Goal: Book appointment/travel/reservation

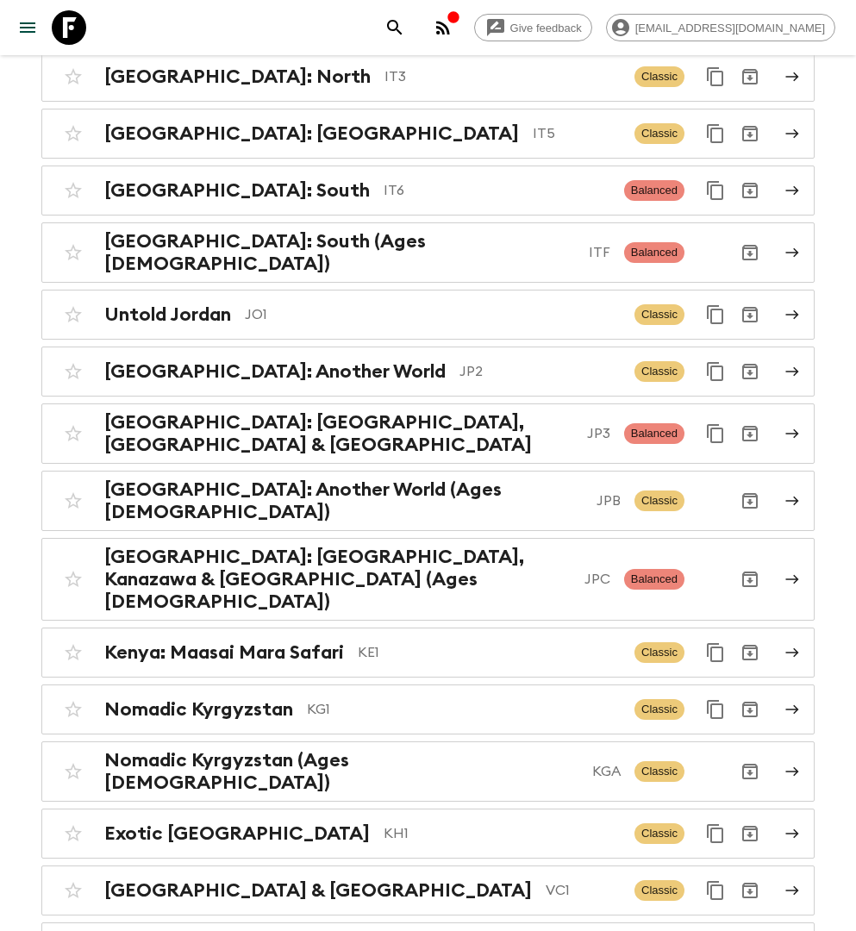
scroll to position [4281, 0]
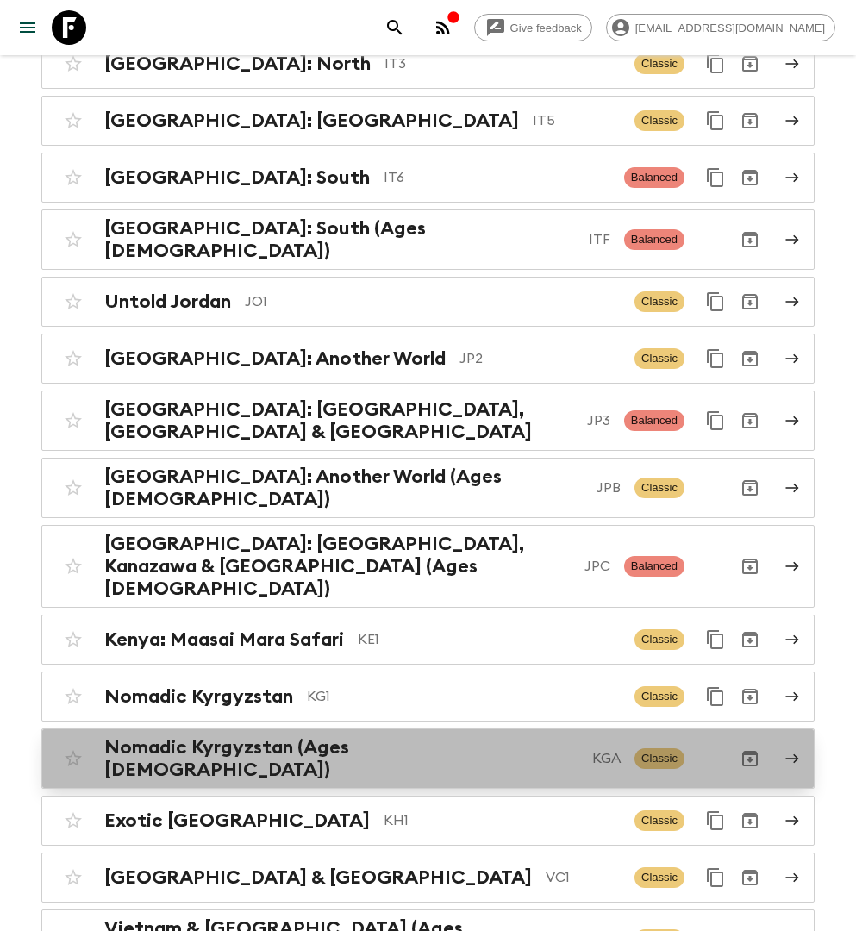
click at [360, 736] on h2 "Nomadic Kyrgyzstan (Ages [DEMOGRAPHIC_DATA])" at bounding box center [341, 758] width 474 height 45
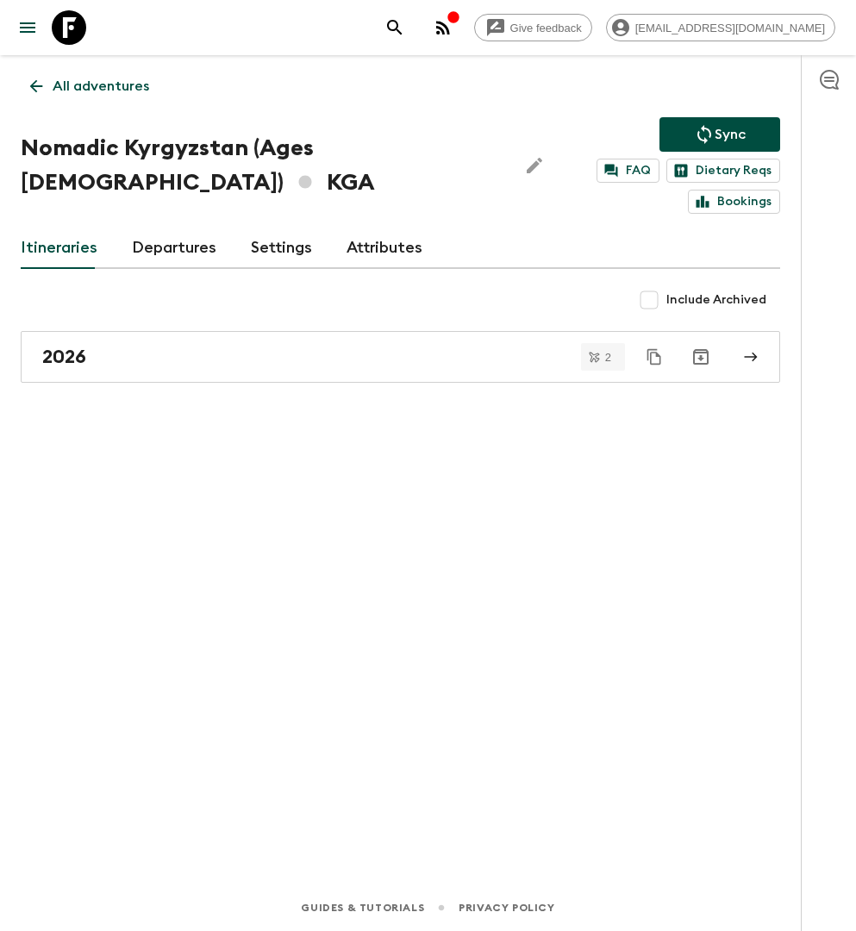
click at [360, 375] on link "2026" at bounding box center [401, 357] width 760 height 52
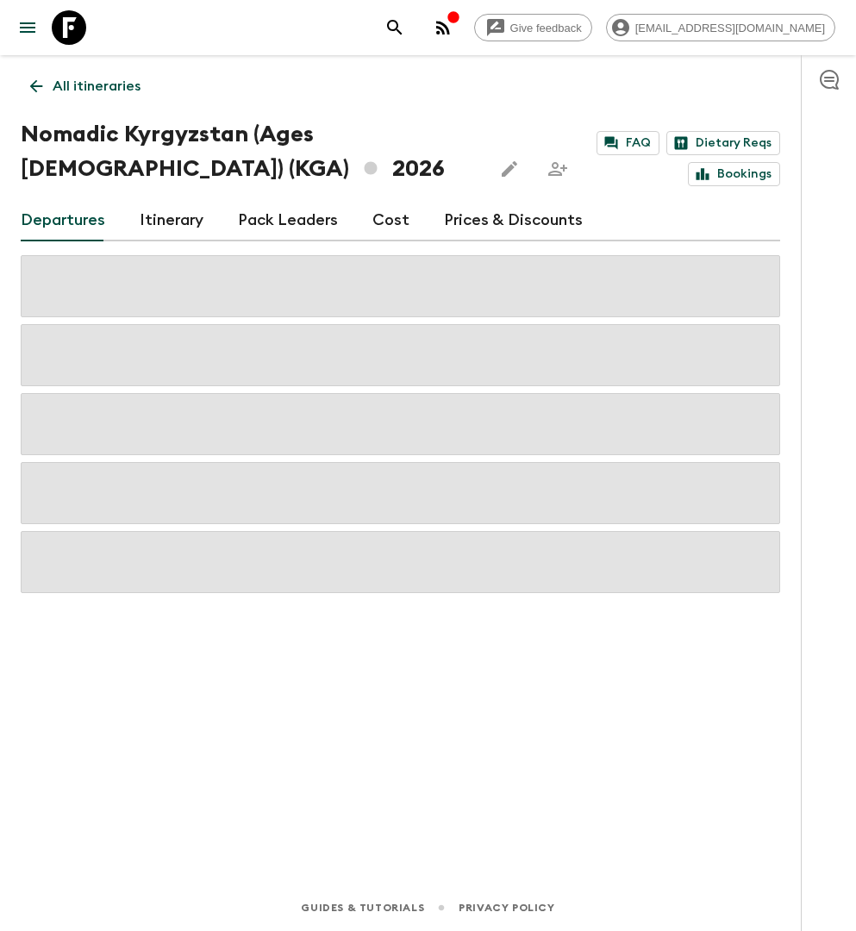
click at [182, 212] on link "Itinerary" at bounding box center [172, 220] width 64 height 41
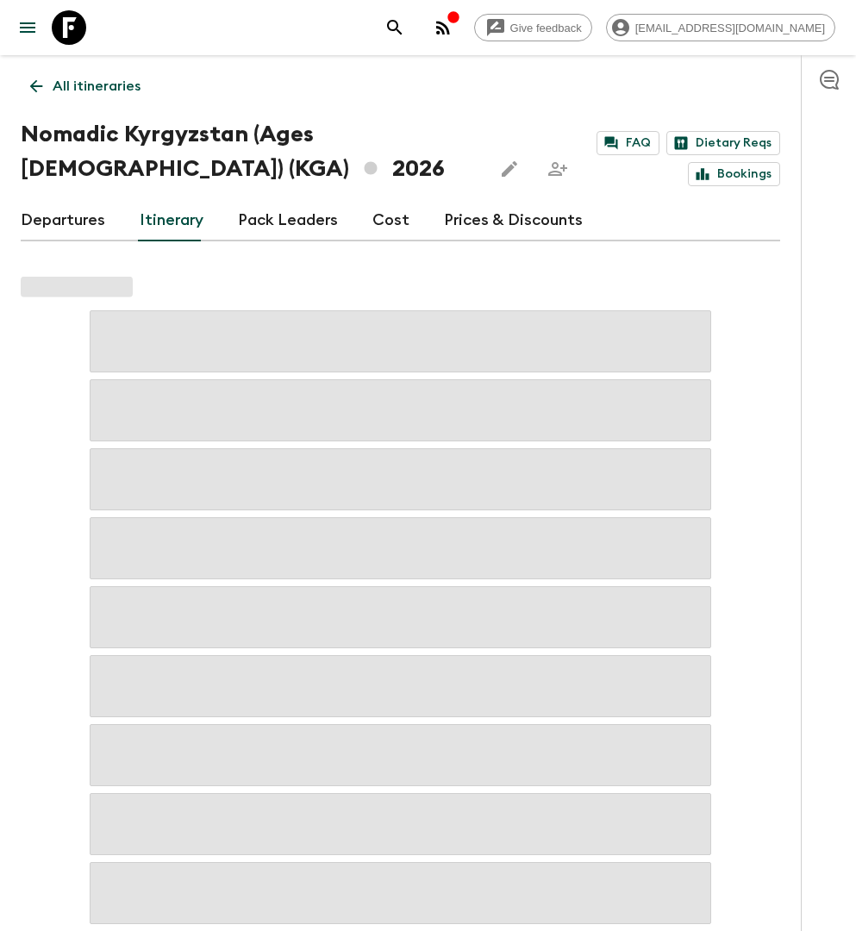
click at [55, 210] on link "Departures" at bounding box center [63, 220] width 85 height 41
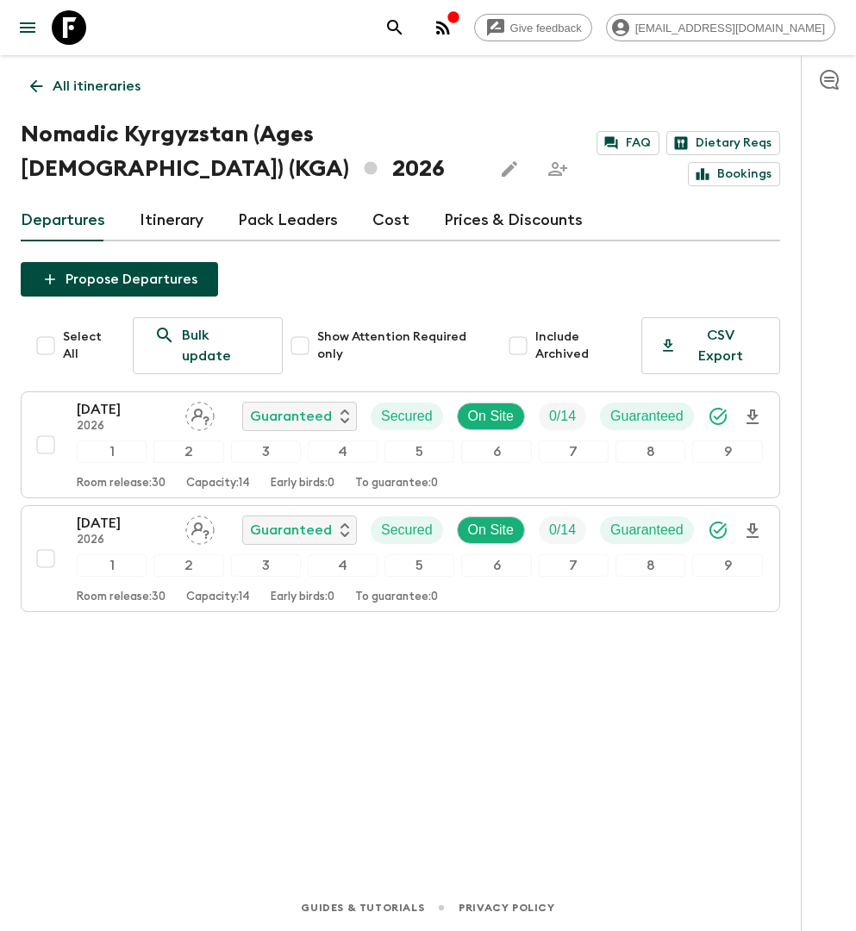
click at [103, 83] on p "All itineraries" at bounding box center [97, 86] width 88 height 21
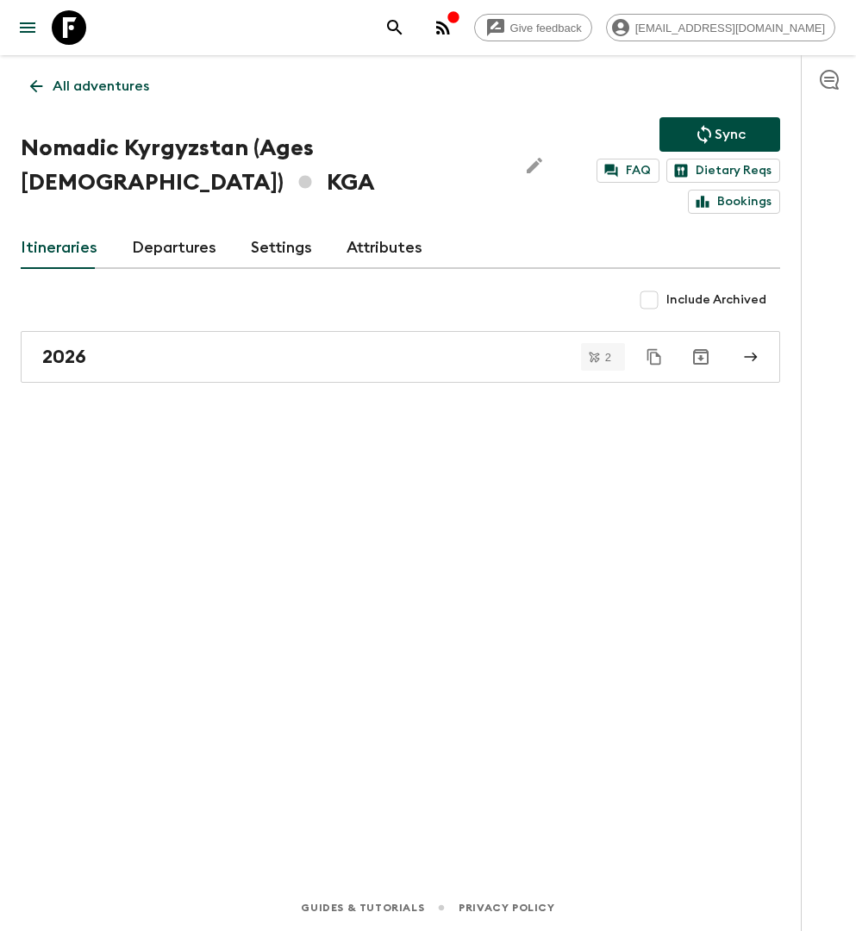
click at [103, 83] on p "All adventures" at bounding box center [101, 86] width 97 height 21
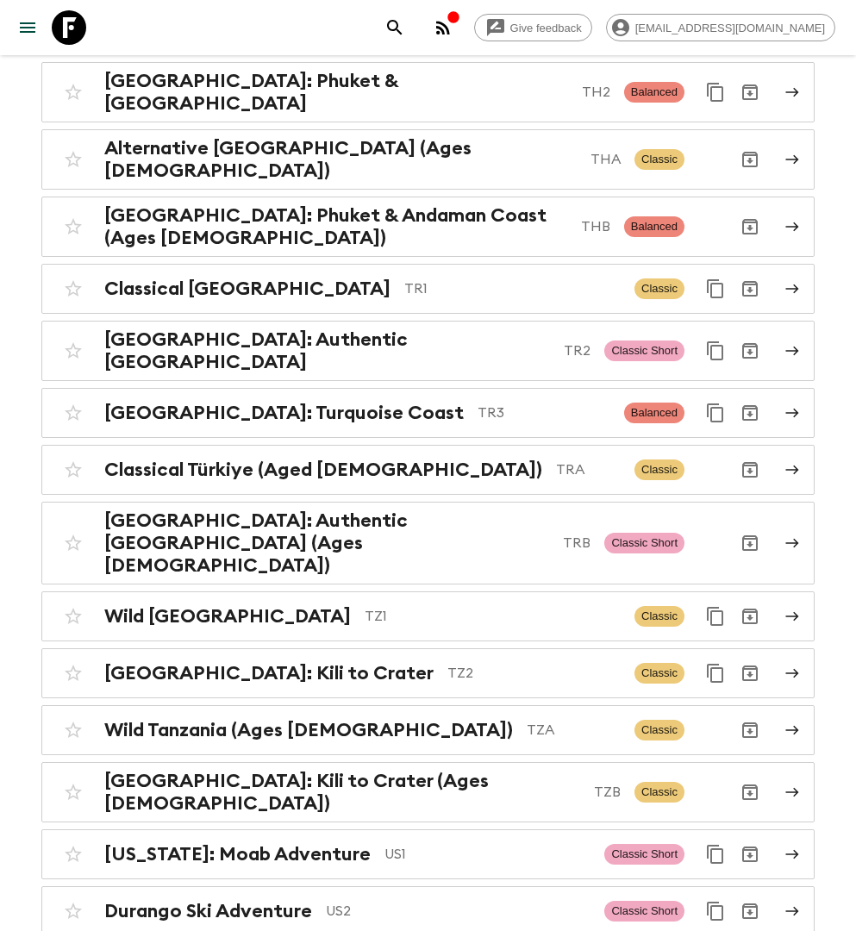
scroll to position [7395, 0]
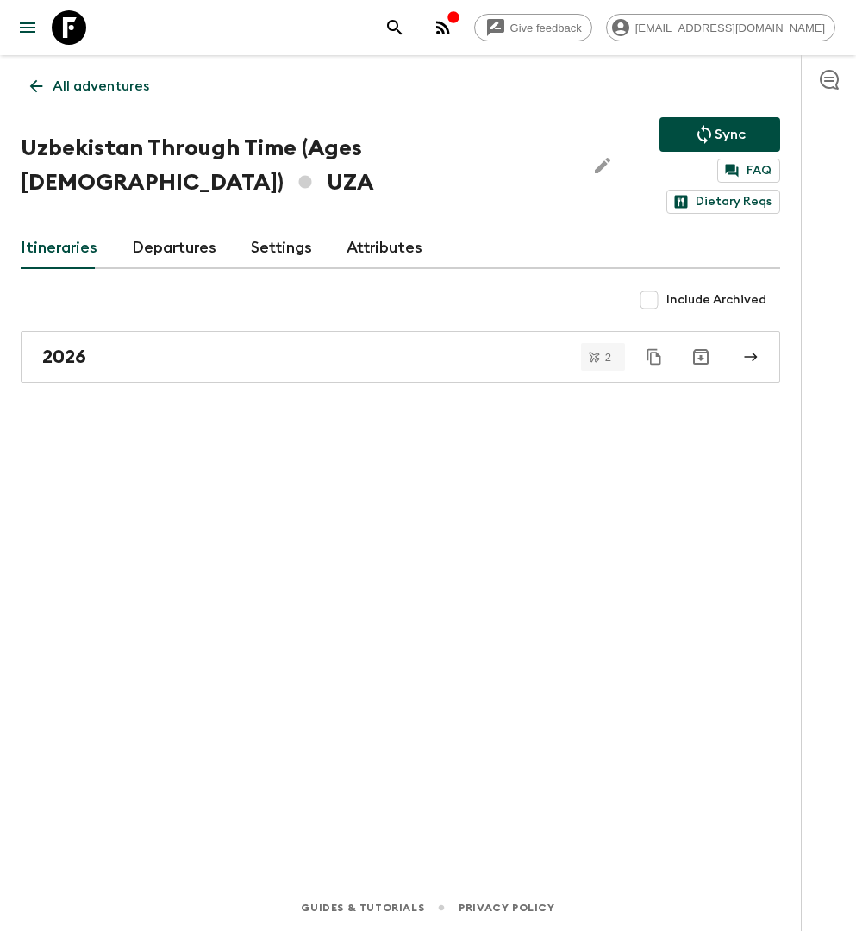
click at [163, 228] on link "Departures" at bounding box center [174, 248] width 85 height 41
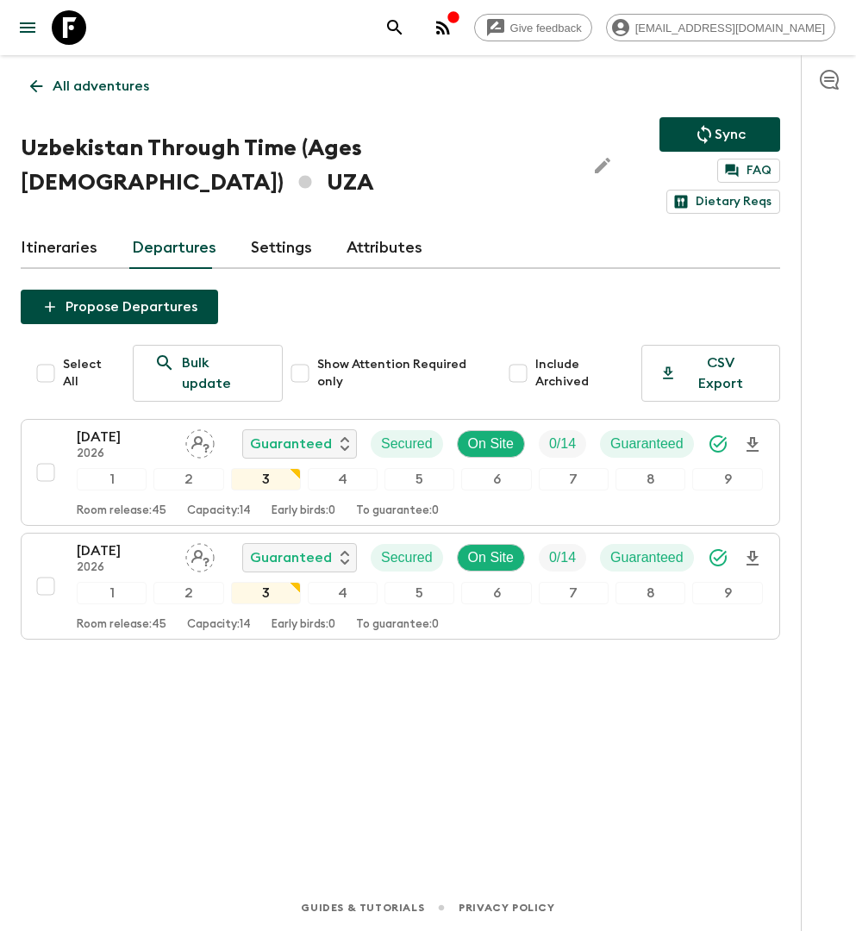
click at [83, 83] on p "All adventures" at bounding box center [101, 86] width 97 height 21
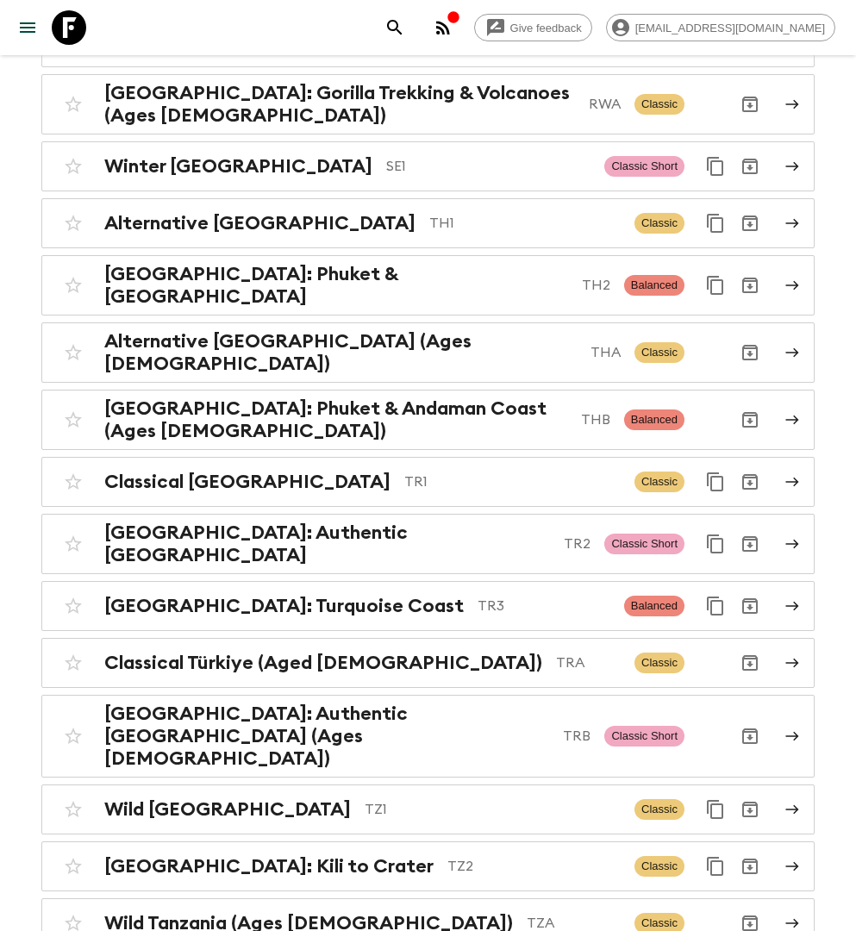
scroll to position [7532, 0]
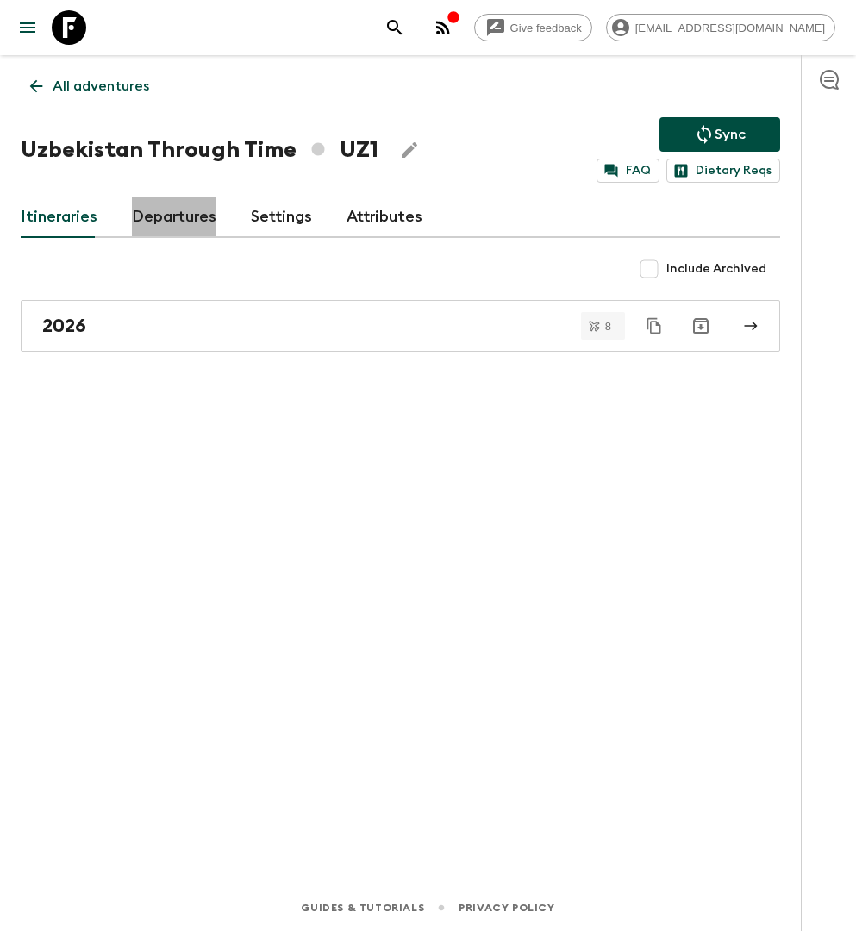
click at [156, 206] on link "Departures" at bounding box center [174, 217] width 85 height 41
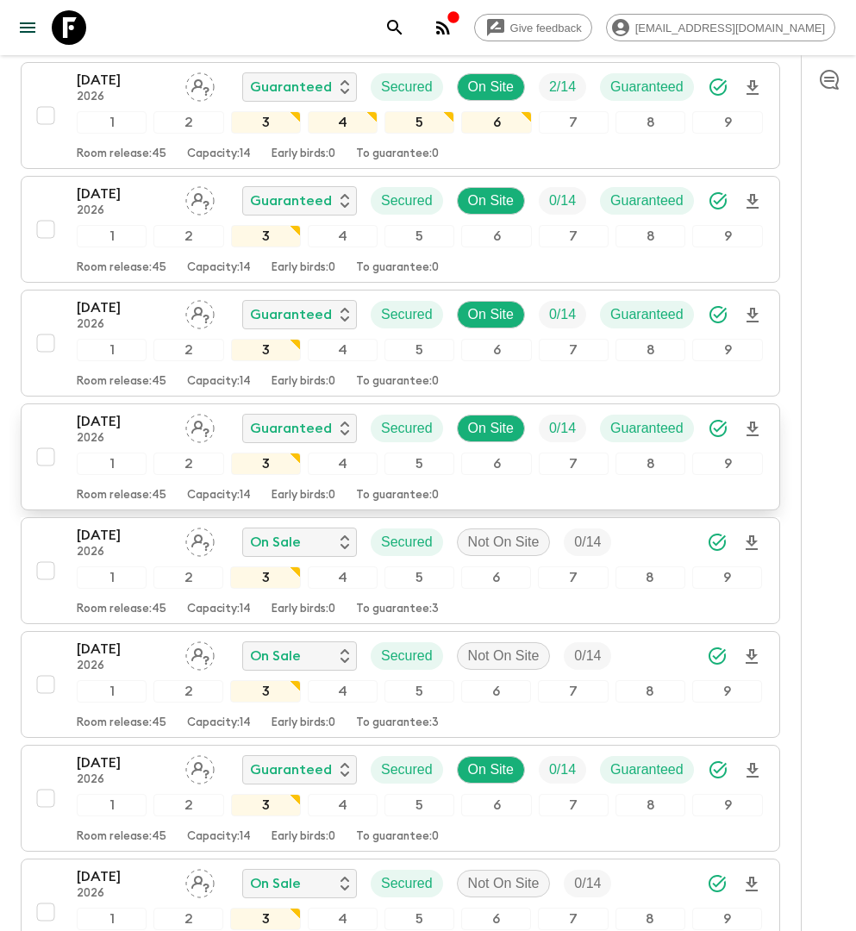
scroll to position [488, 0]
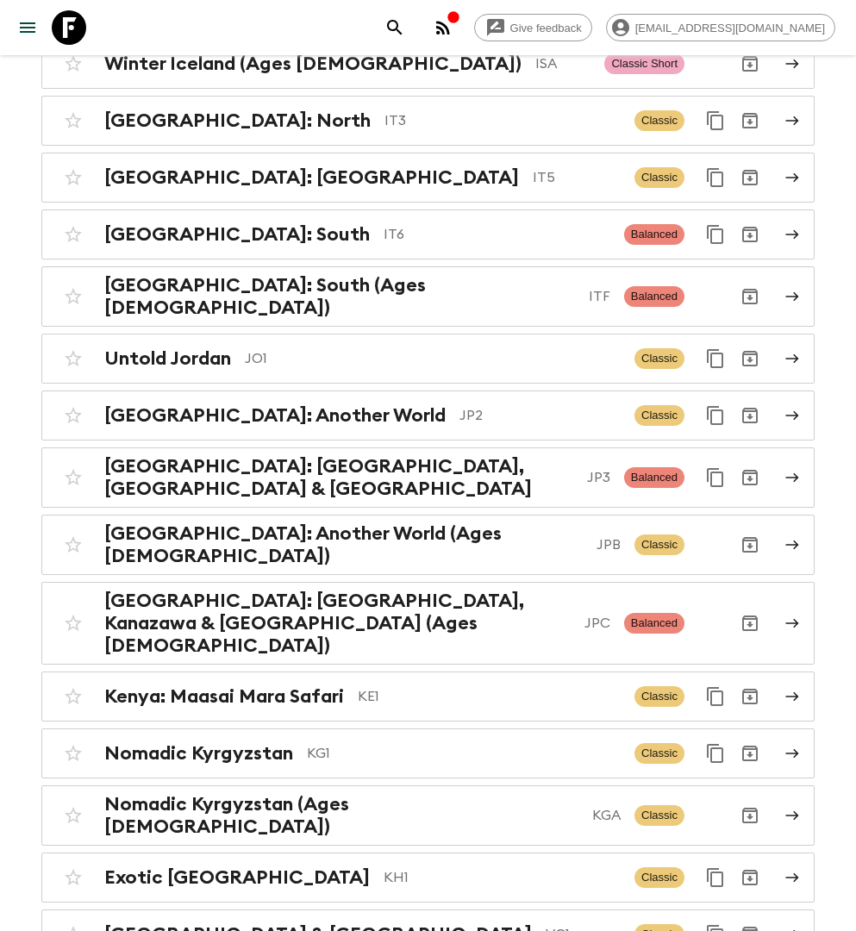
scroll to position [4237, 0]
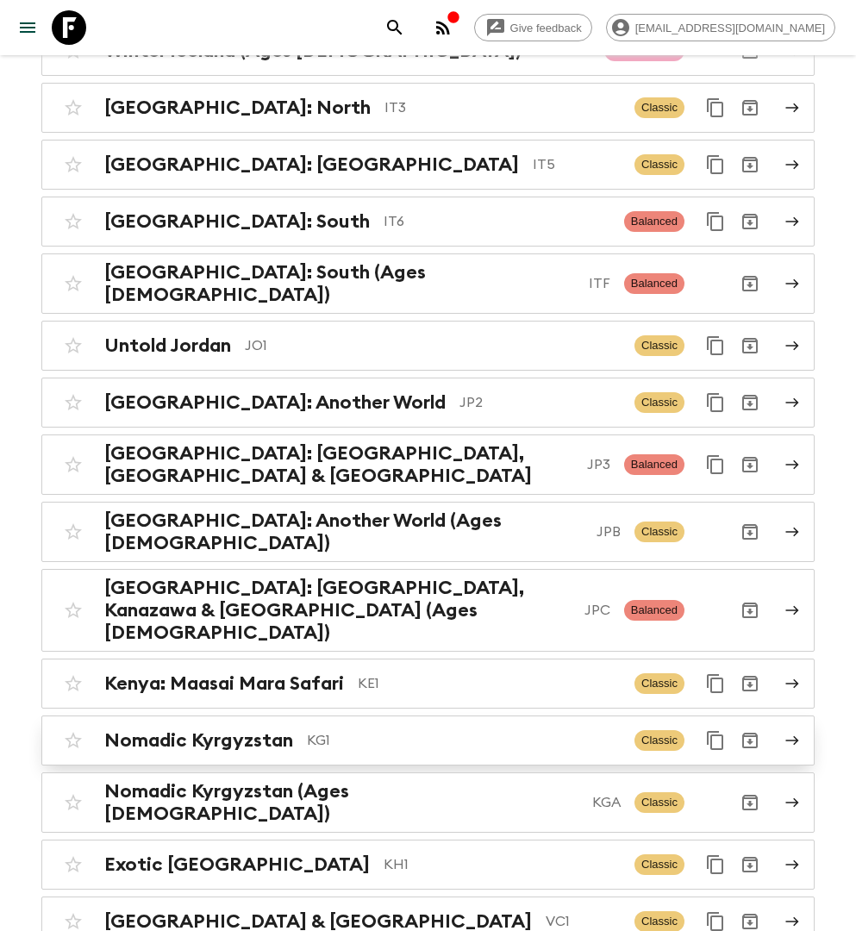
click at [347, 730] on p "KG1" at bounding box center [464, 740] width 314 height 21
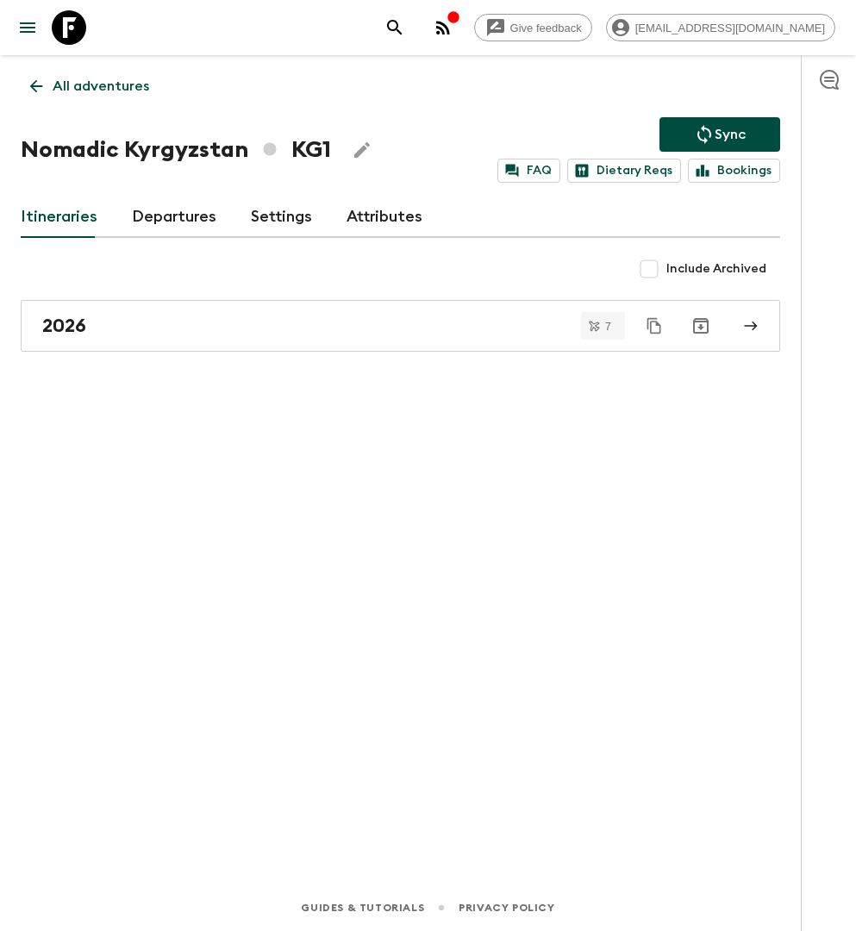
click at [176, 231] on link "Departures" at bounding box center [174, 217] width 85 height 41
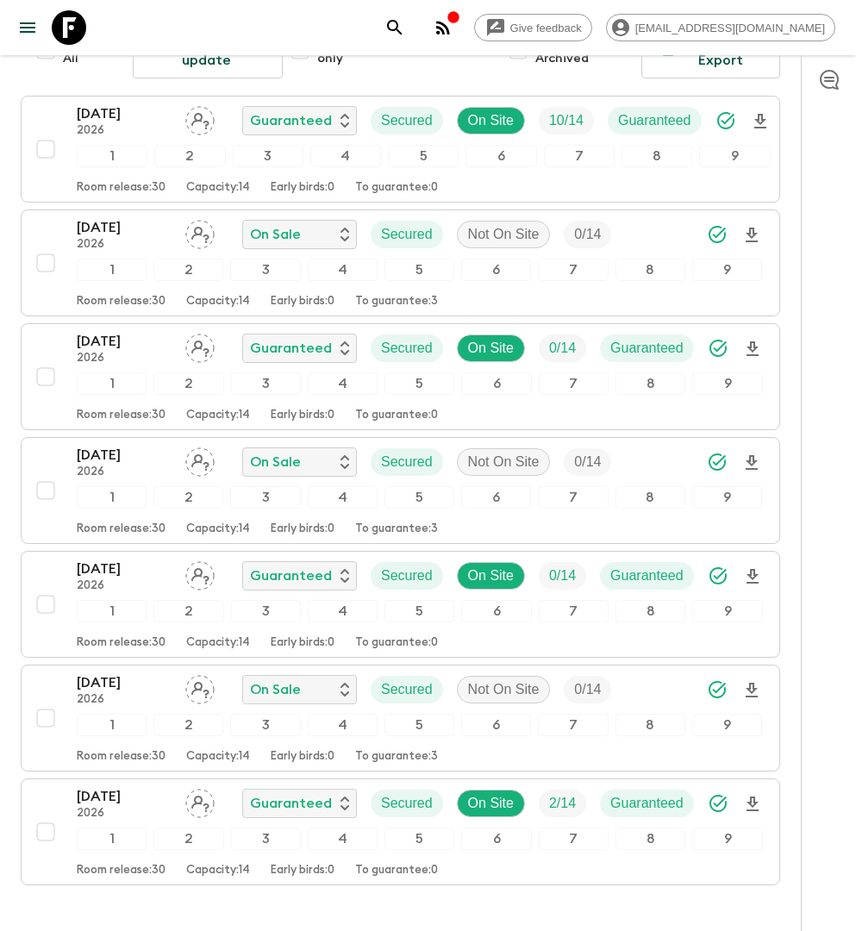
scroll to position [375, 0]
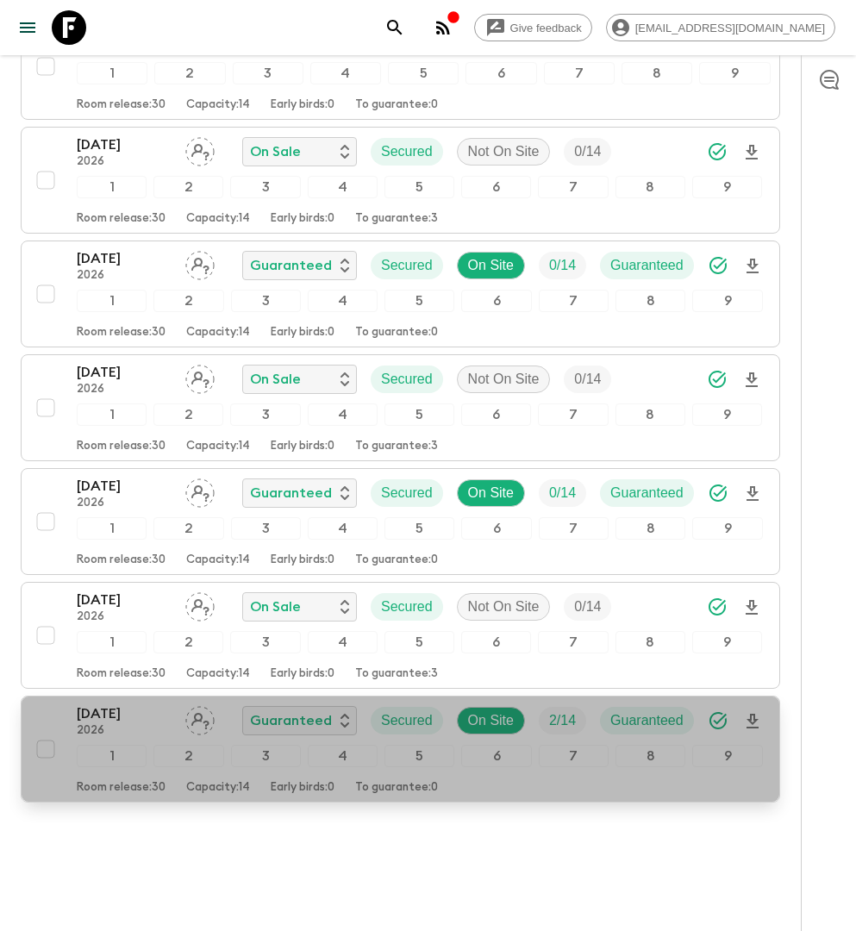
click at [123, 704] on p "[DATE]" at bounding box center [124, 714] width 95 height 21
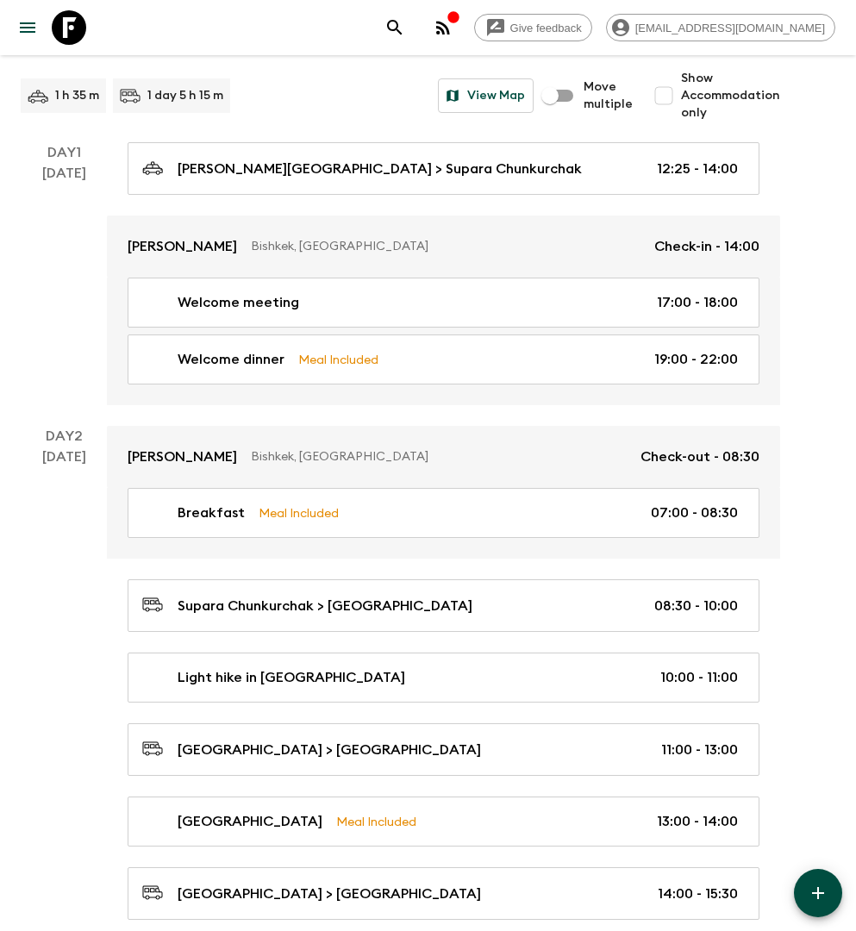
scroll to position [23, 0]
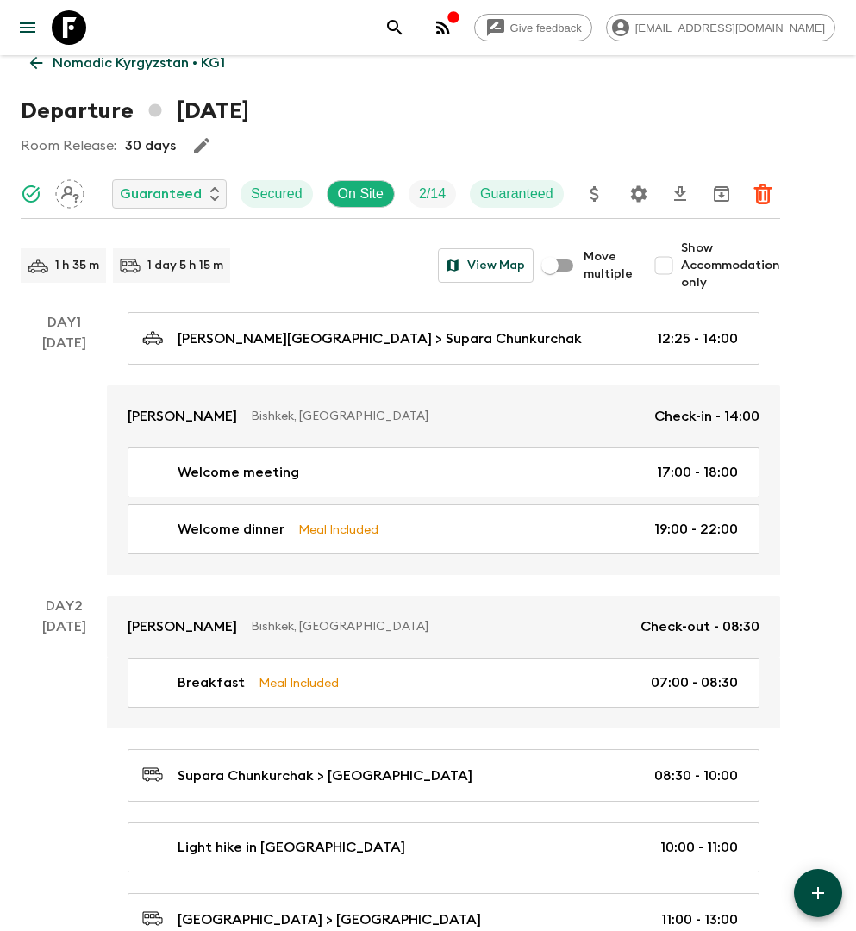
click at [129, 55] on p "Nomadic Kyrgyzstan • KG1" at bounding box center [139, 63] width 172 height 21
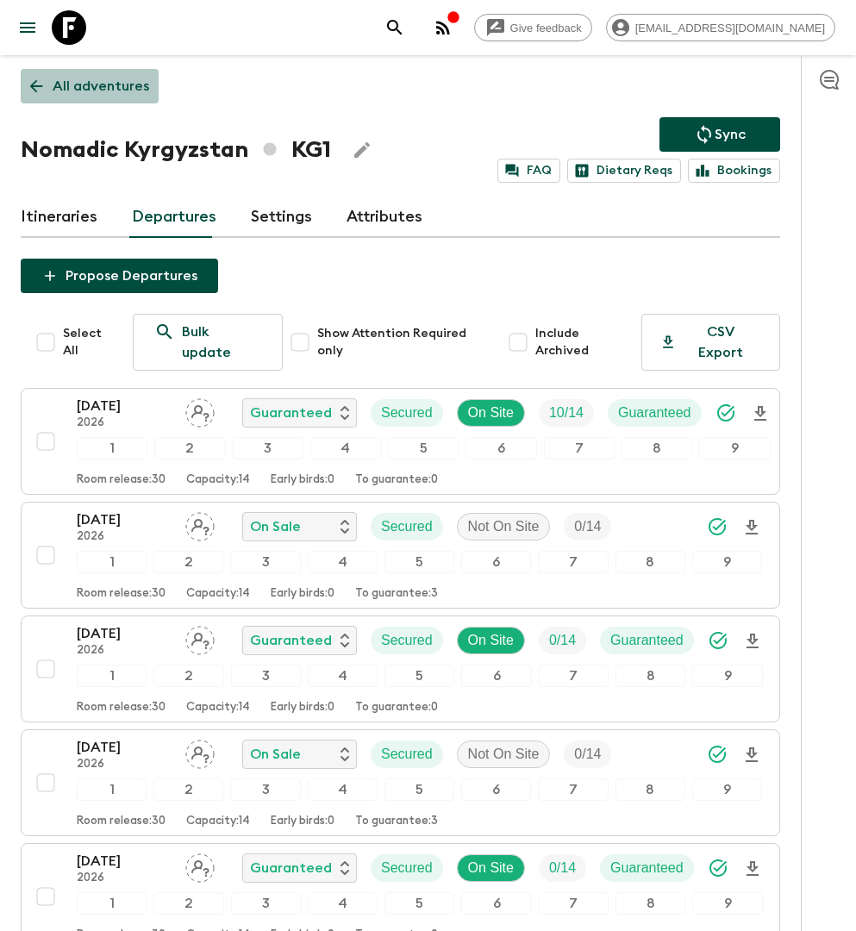
click at [119, 83] on p "All adventures" at bounding box center [101, 86] width 97 height 21
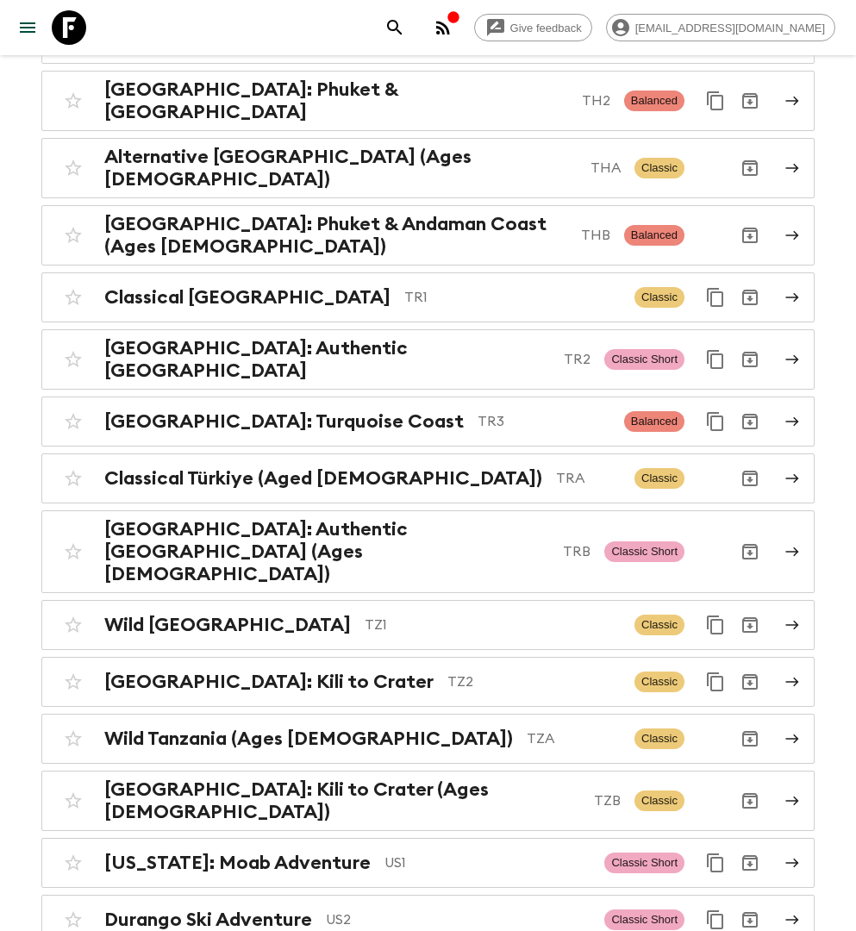
scroll to position [7532, 0]
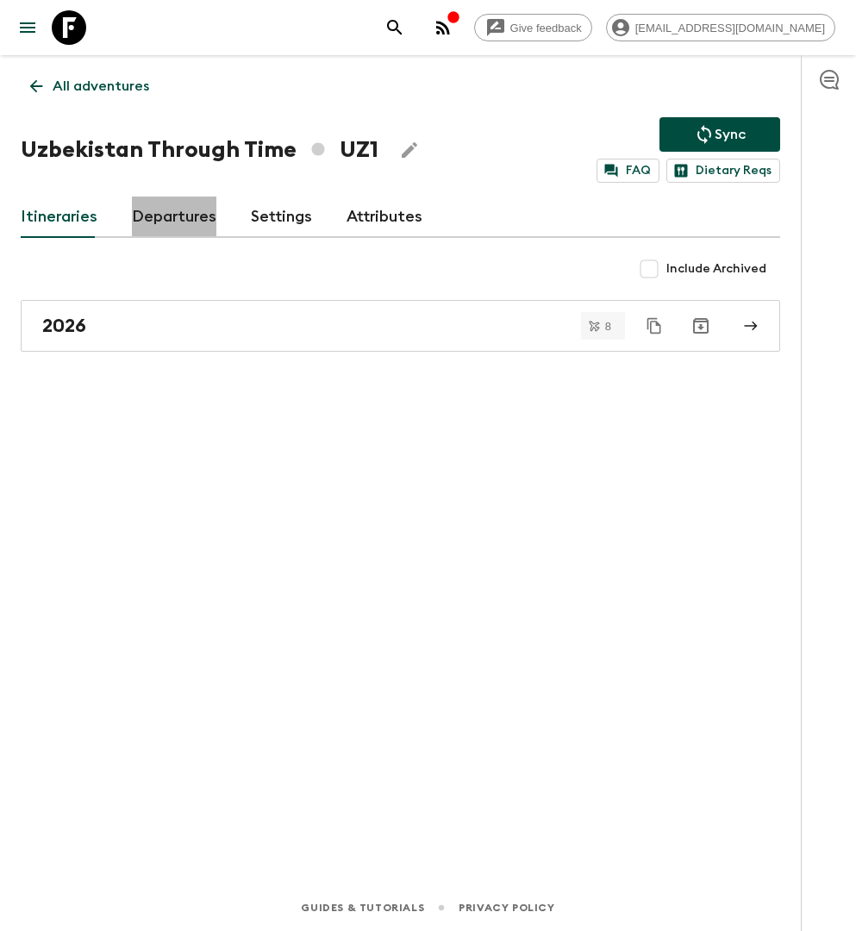
click at [173, 214] on link "Departures" at bounding box center [174, 217] width 85 height 41
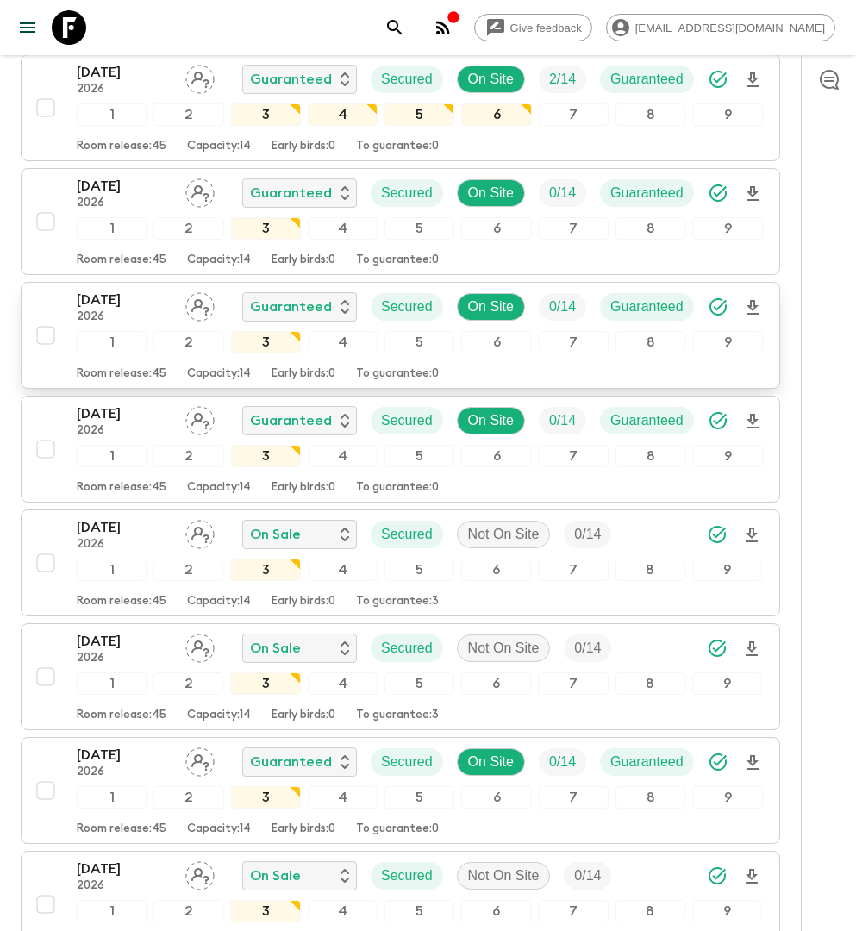
scroll to position [488, 0]
